Goal: Find specific page/section: Find specific page/section

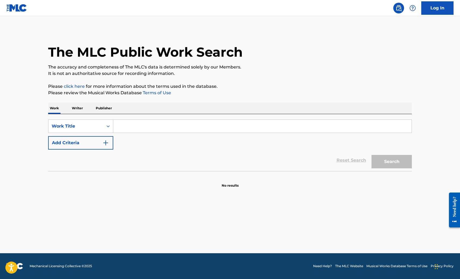
click at [137, 129] on input "Search Form" at bounding box center [262, 126] width 298 height 13
click at [152, 123] on input "Search Form" at bounding box center [262, 126] width 298 height 13
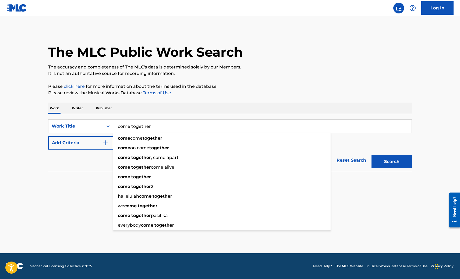
type input "come together"
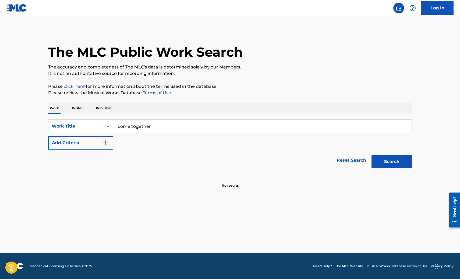
click at [75, 147] on button "Add Criteria" at bounding box center [80, 142] width 65 height 13
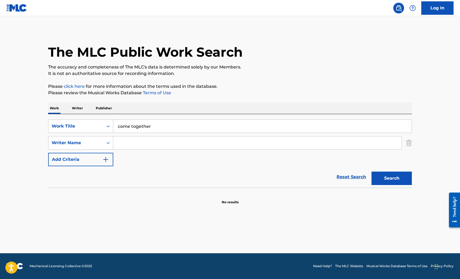
click at [162, 139] on input "Search Form" at bounding box center [257, 143] width 288 height 13
type input "[PERSON_NAME]"
click at [371, 172] on button "Search" at bounding box center [391, 178] width 40 height 13
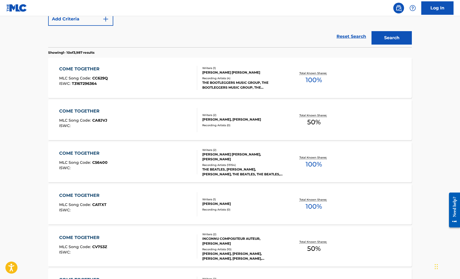
scroll to position [215, 0]
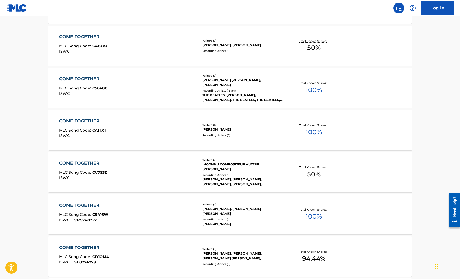
click at [272, 89] on div "Recording Artists ( 13154 )" at bounding box center [242, 91] width 81 height 4
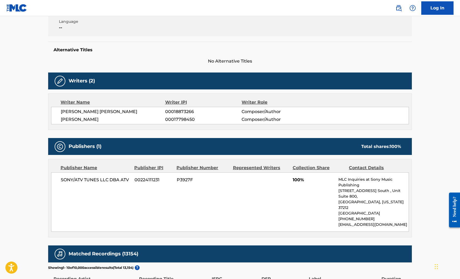
scroll to position [161, 0]
